Goal: Task Accomplishment & Management: Complete application form

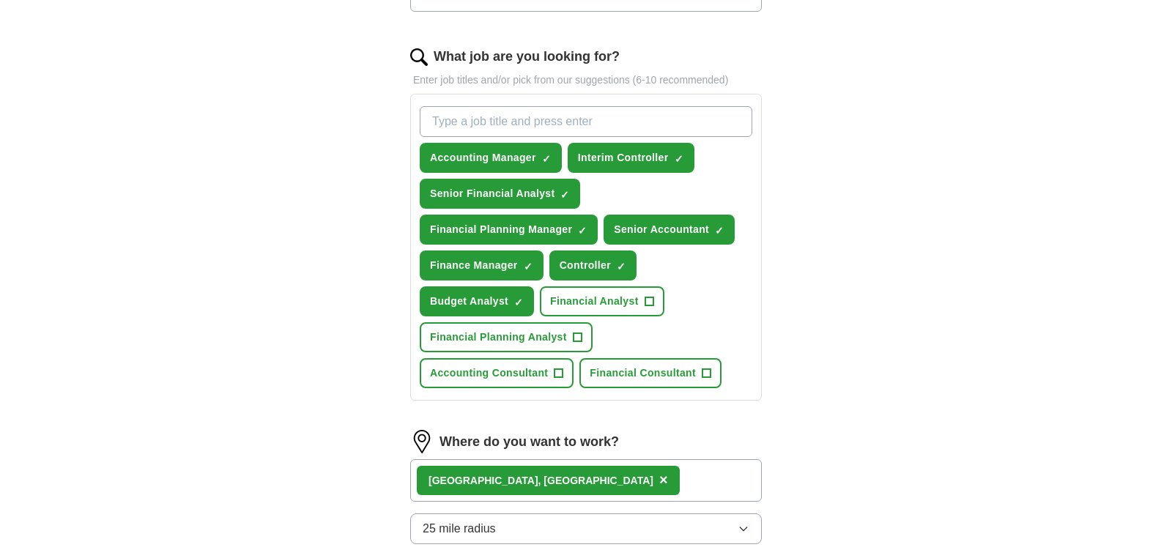
scroll to position [461, 0]
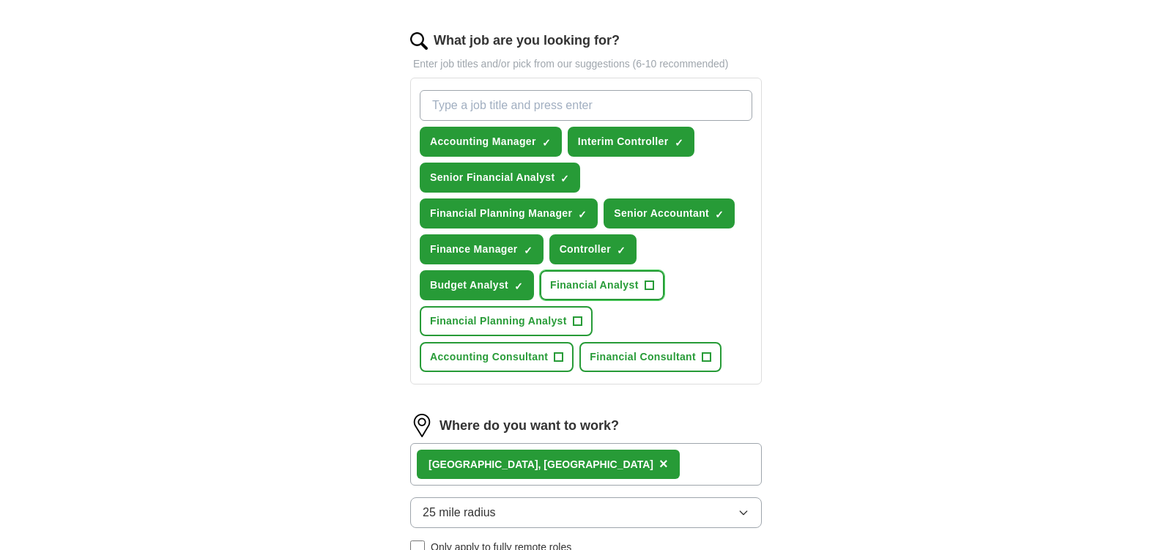
click at [647, 283] on span "+" at bounding box center [648, 286] width 9 height 12
click at [548, 349] on span "Accounting Consultant" at bounding box center [489, 356] width 118 height 15
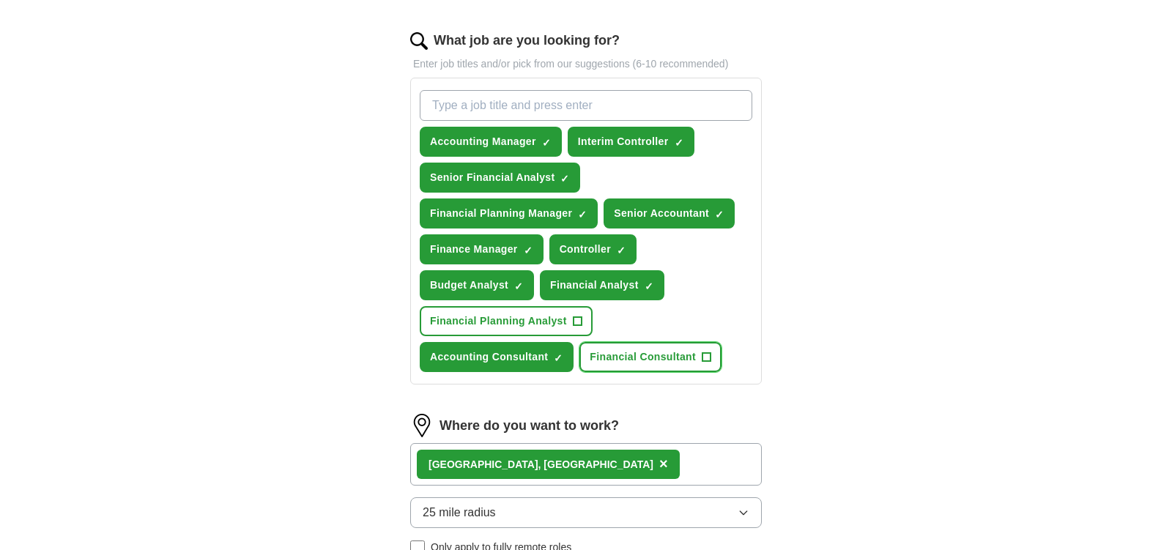
click at [589, 354] on span "Financial Consultant" at bounding box center [642, 356] width 106 height 15
click at [458, 321] on span "Financial Planning Analyst" at bounding box center [498, 320] width 137 height 15
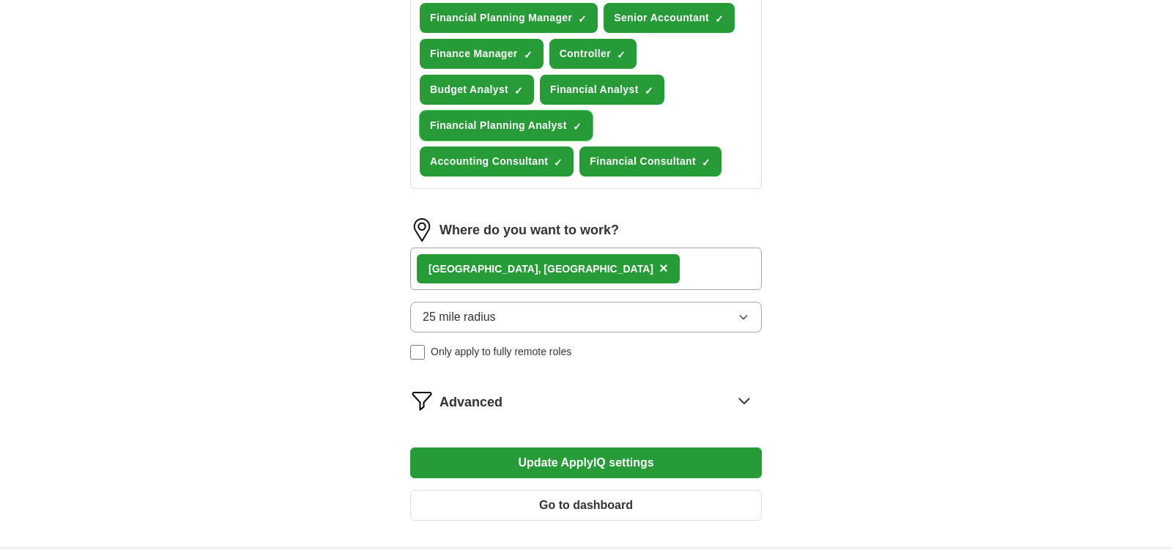
scroll to position [692, 0]
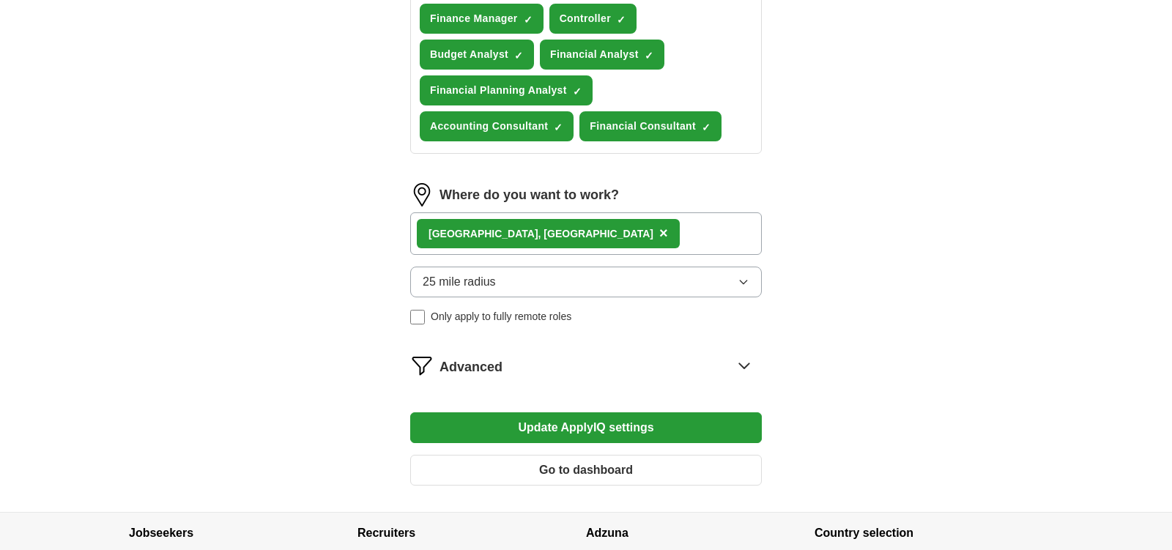
click at [745, 280] on icon "button" at bounding box center [743, 282] width 12 height 12
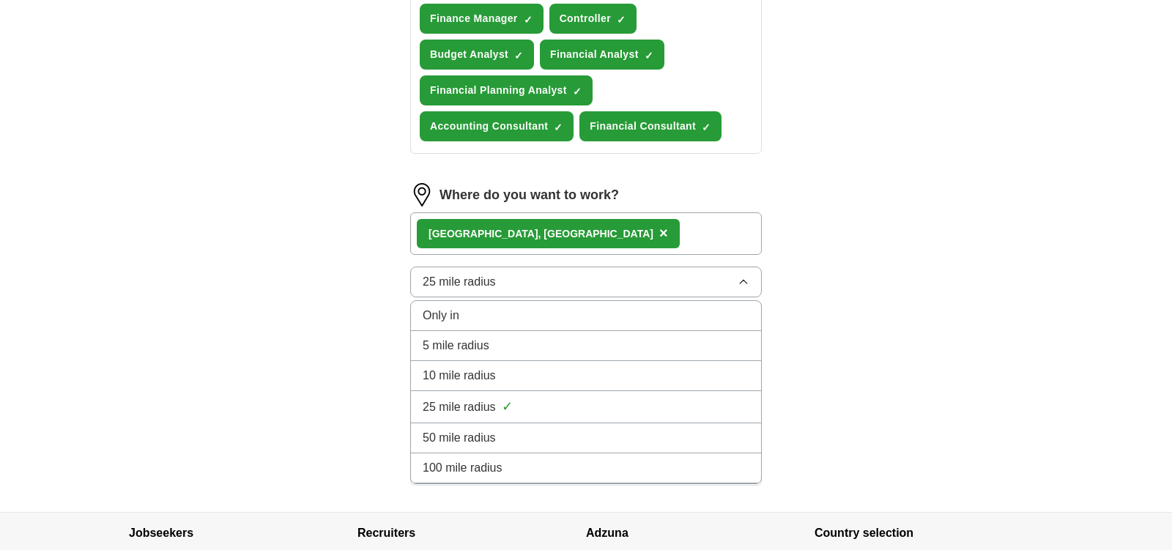
click at [554, 430] on div "50 mile radius" at bounding box center [585, 438] width 327 height 18
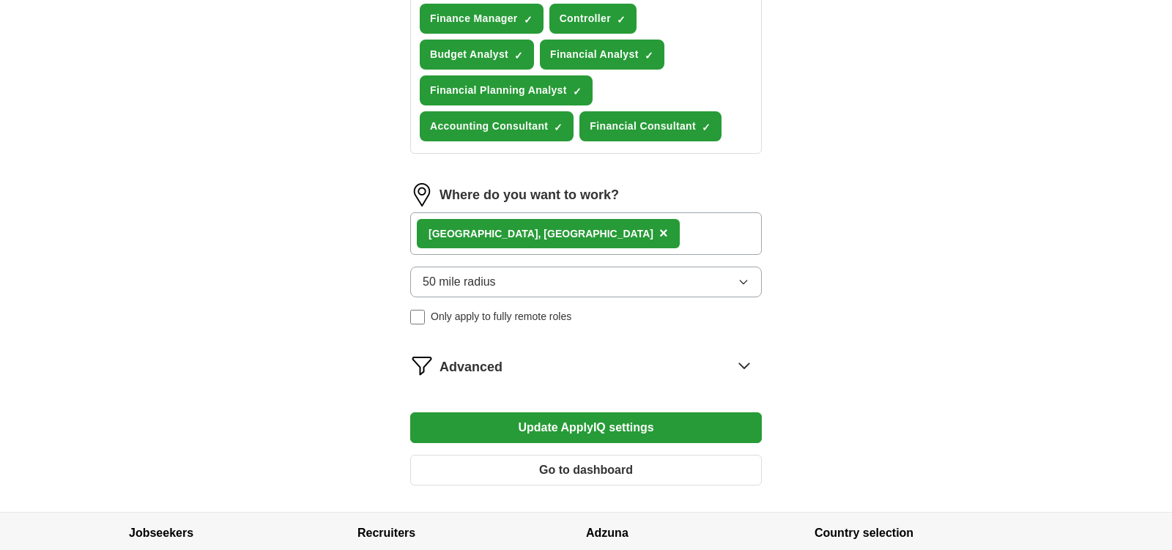
click at [577, 425] on button "Update ApplyIQ settings" at bounding box center [585, 427] width 351 height 31
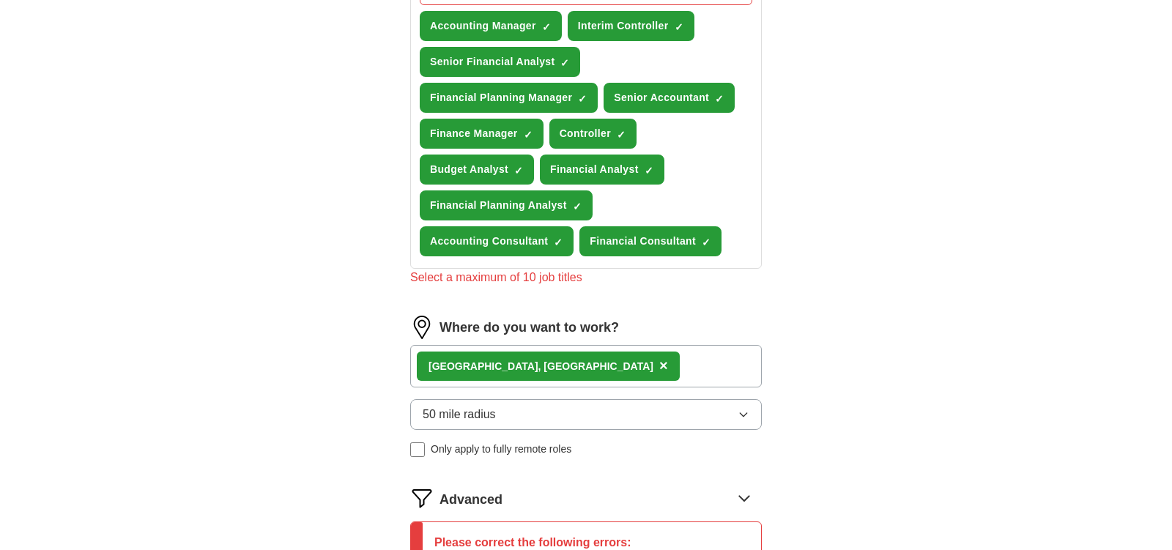
scroll to position [538, 0]
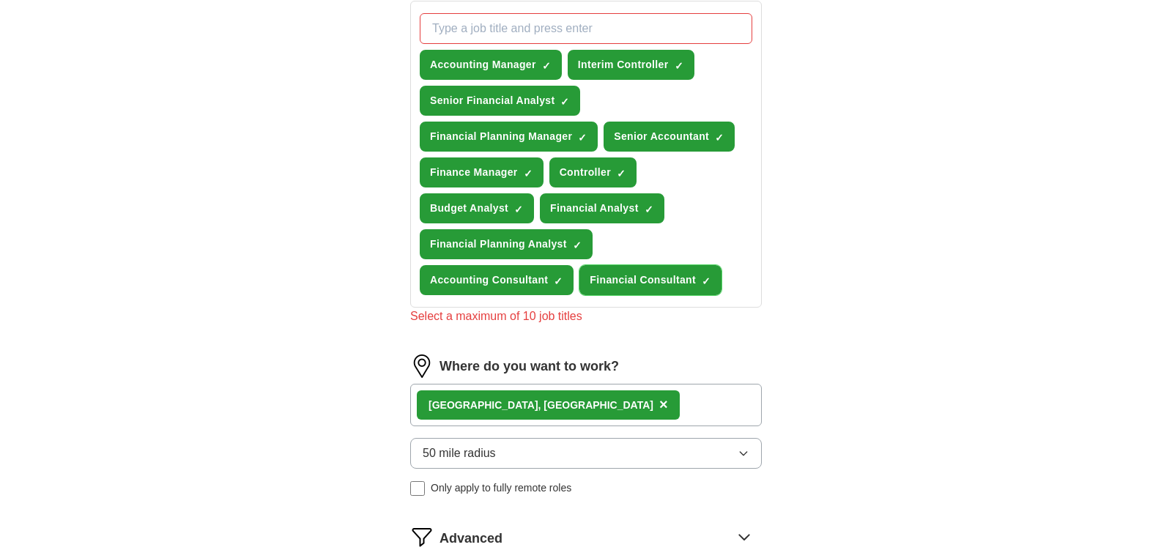
click at [0, 0] on span "×" at bounding box center [0, 0] width 0 height 0
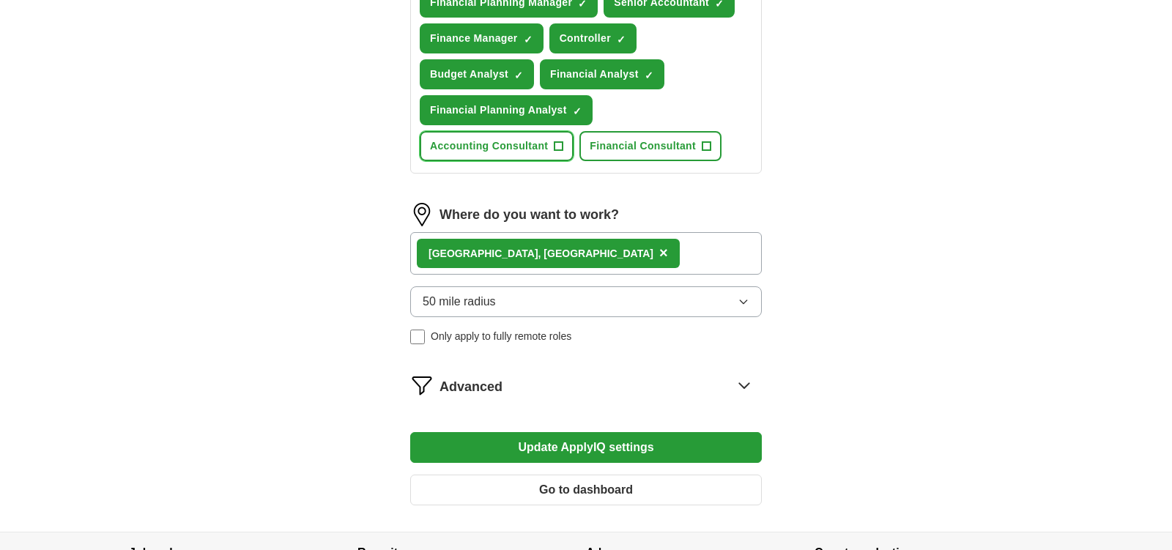
scroll to position [796, 0]
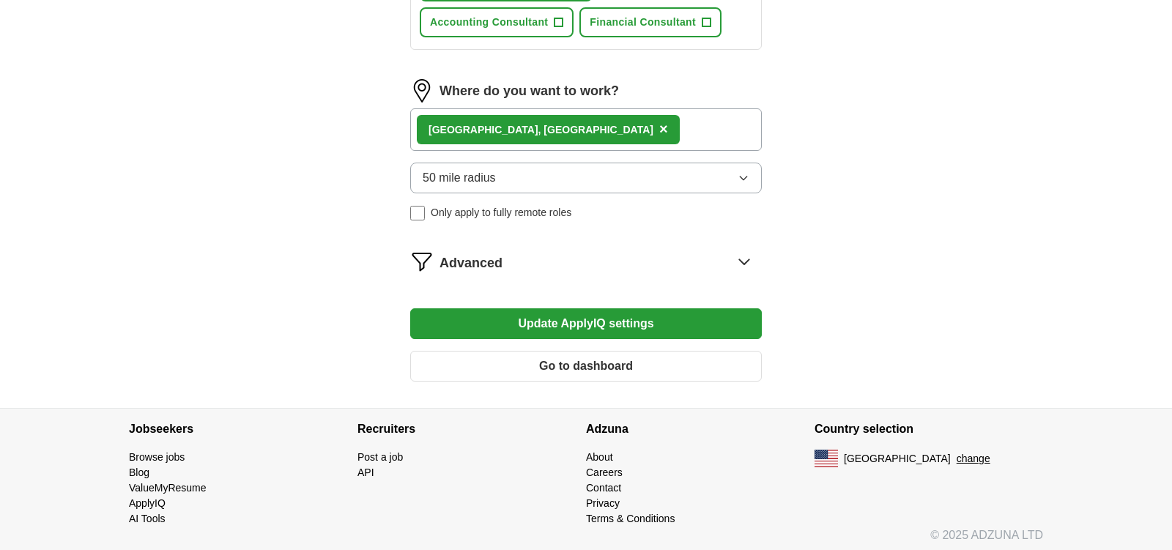
click at [670, 317] on button "Update ApplyIQ settings" at bounding box center [585, 323] width 351 height 31
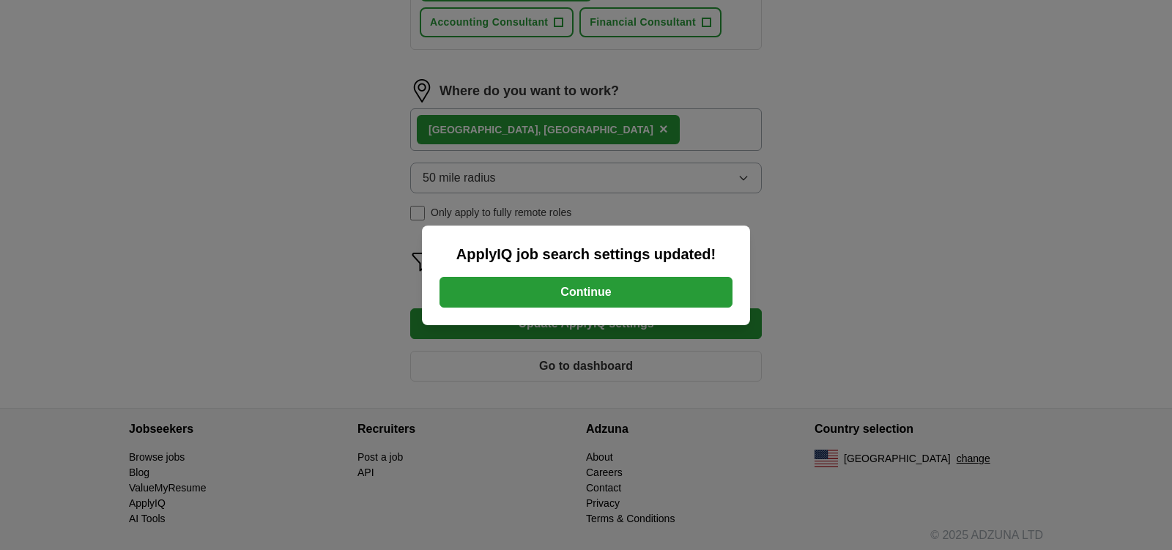
click at [620, 288] on button "Continue" at bounding box center [585, 292] width 293 height 31
